Goal: Consume media (video, audio)

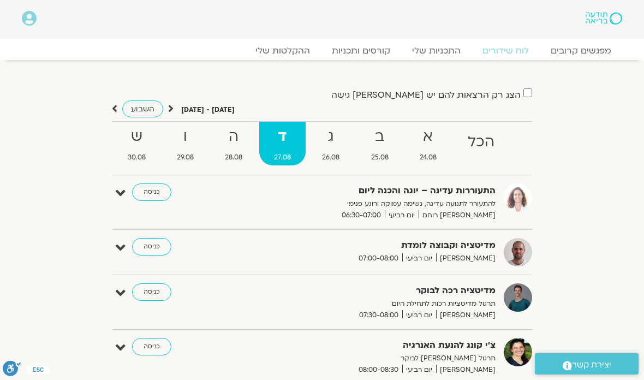
click at [295, 41] on div "מפגשים קרובים לוח שידורים התכניות שלי קורסים ותכניות ההקלטות שלי מפגשים קרובים …" at bounding box center [322, 49] width 622 height 21
click at [307, 45] on link "ההקלטות שלי" at bounding box center [283, 50] width 76 height 11
click at [290, 49] on link "ההקלטות שלי" at bounding box center [283, 50] width 76 height 11
click at [289, 45] on link "ההקלטות שלי" at bounding box center [283, 50] width 76 height 11
click at [294, 56] on link "ההקלטות שלי" at bounding box center [283, 50] width 76 height 11
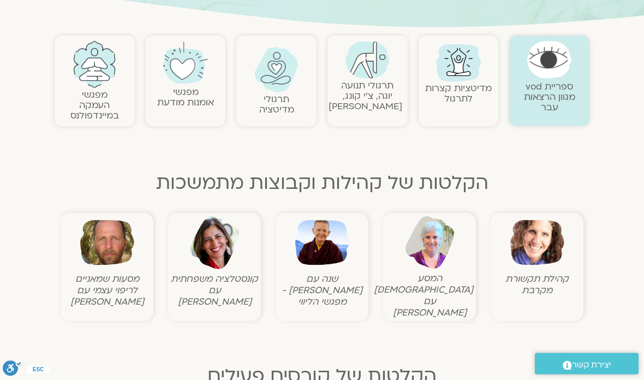
scroll to position [214, 0]
click at [327, 257] on img at bounding box center [322, 243] width 54 height 54
click at [334, 273] on figcaption "שנה עם [PERSON_NAME] - מפגשי הליווי" at bounding box center [321, 290] width 87 height 34
click at [333, 216] on img at bounding box center [322, 243] width 54 height 54
click at [335, 218] on img at bounding box center [322, 243] width 54 height 54
